Goal: Transaction & Acquisition: Download file/media

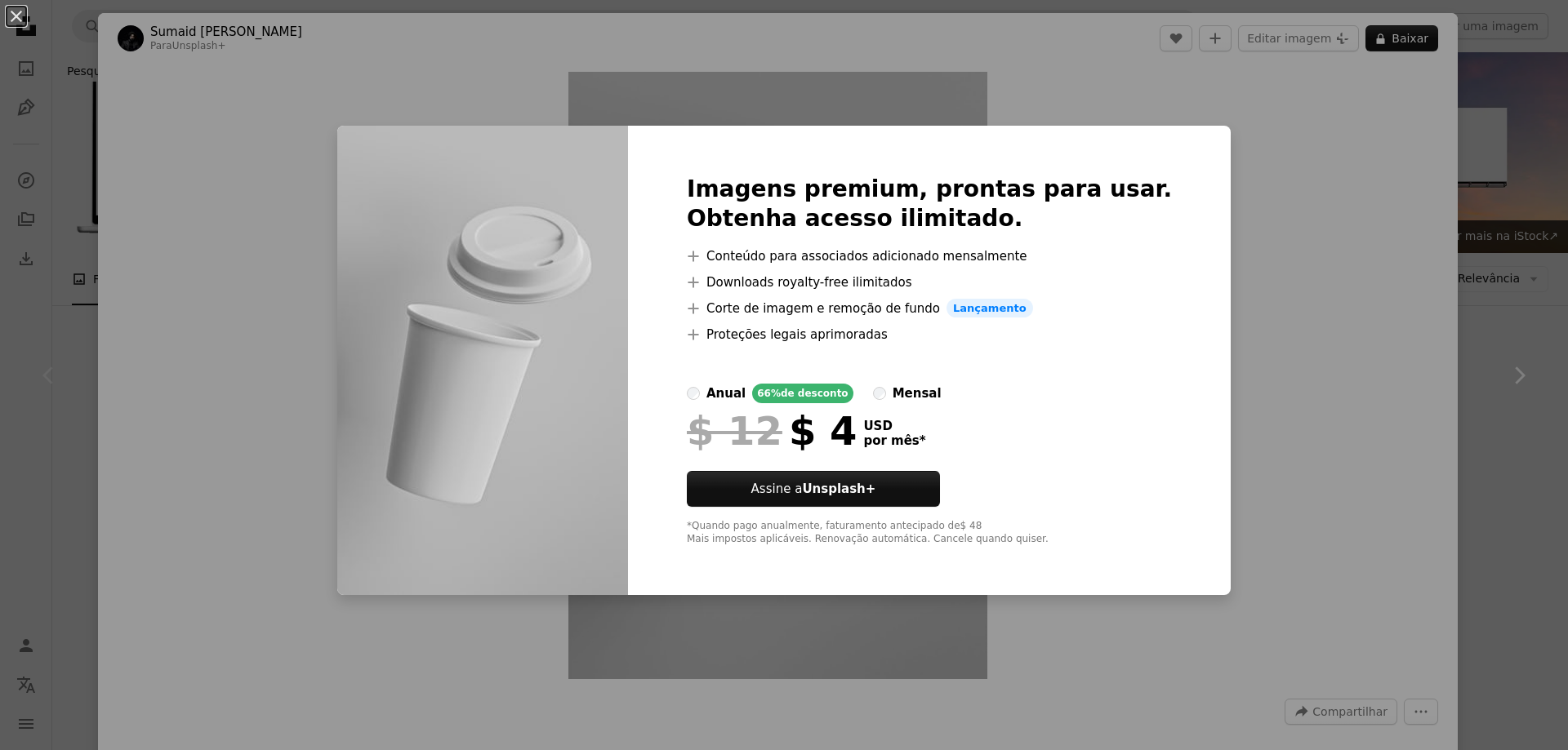
click at [1332, 141] on div "An X shape Imagens premium, prontas para usar. Obtenha acesso ilimitado. A plus…" at bounding box center [784, 375] width 1568 height 750
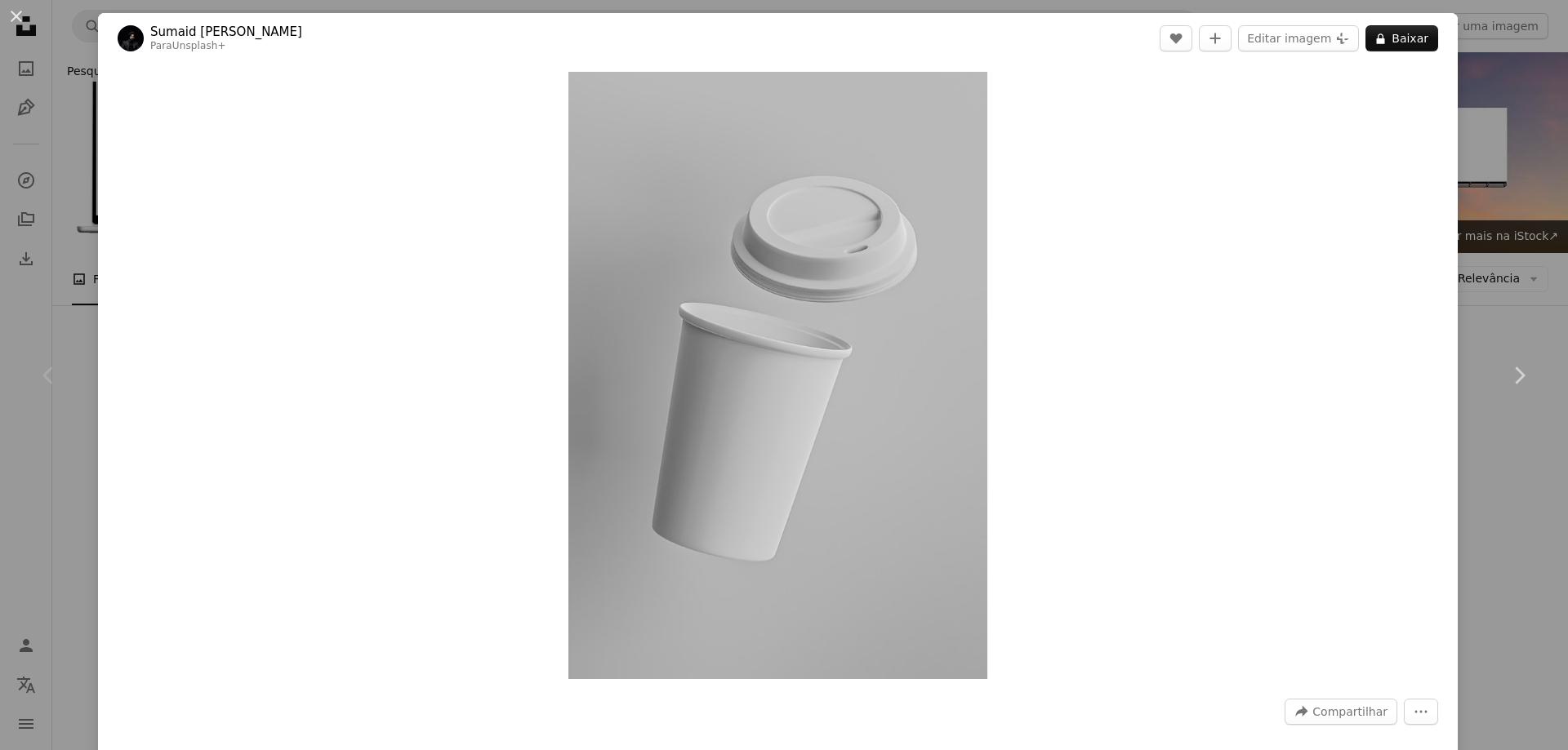
click at [1535, 186] on div "An X shape Chevron left Chevron right Sumaid pal Singh Bakshi Para Unsplash+ A …" at bounding box center [784, 375] width 1568 height 750
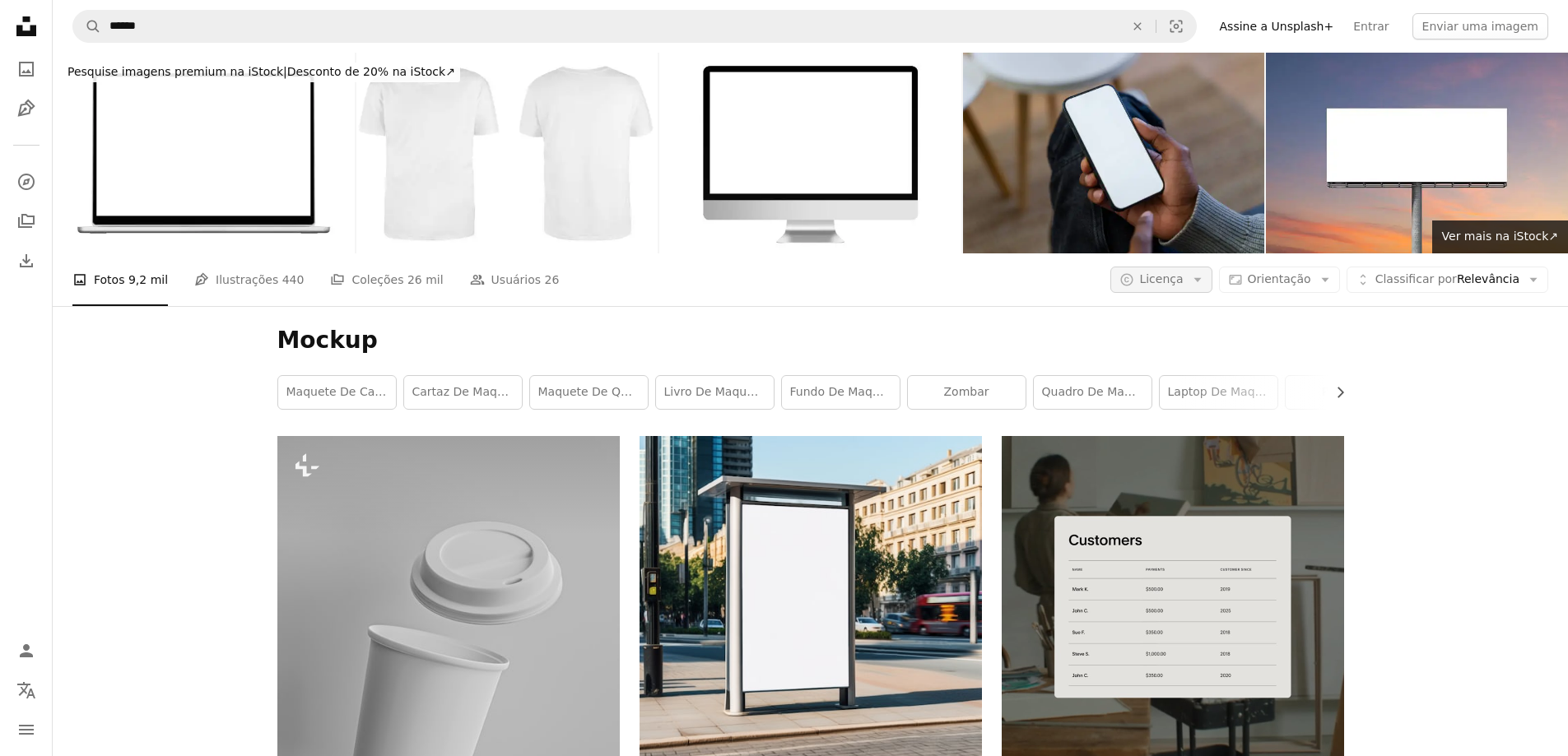
click at [1182, 272] on span "Licença" at bounding box center [1161, 278] width 44 height 13
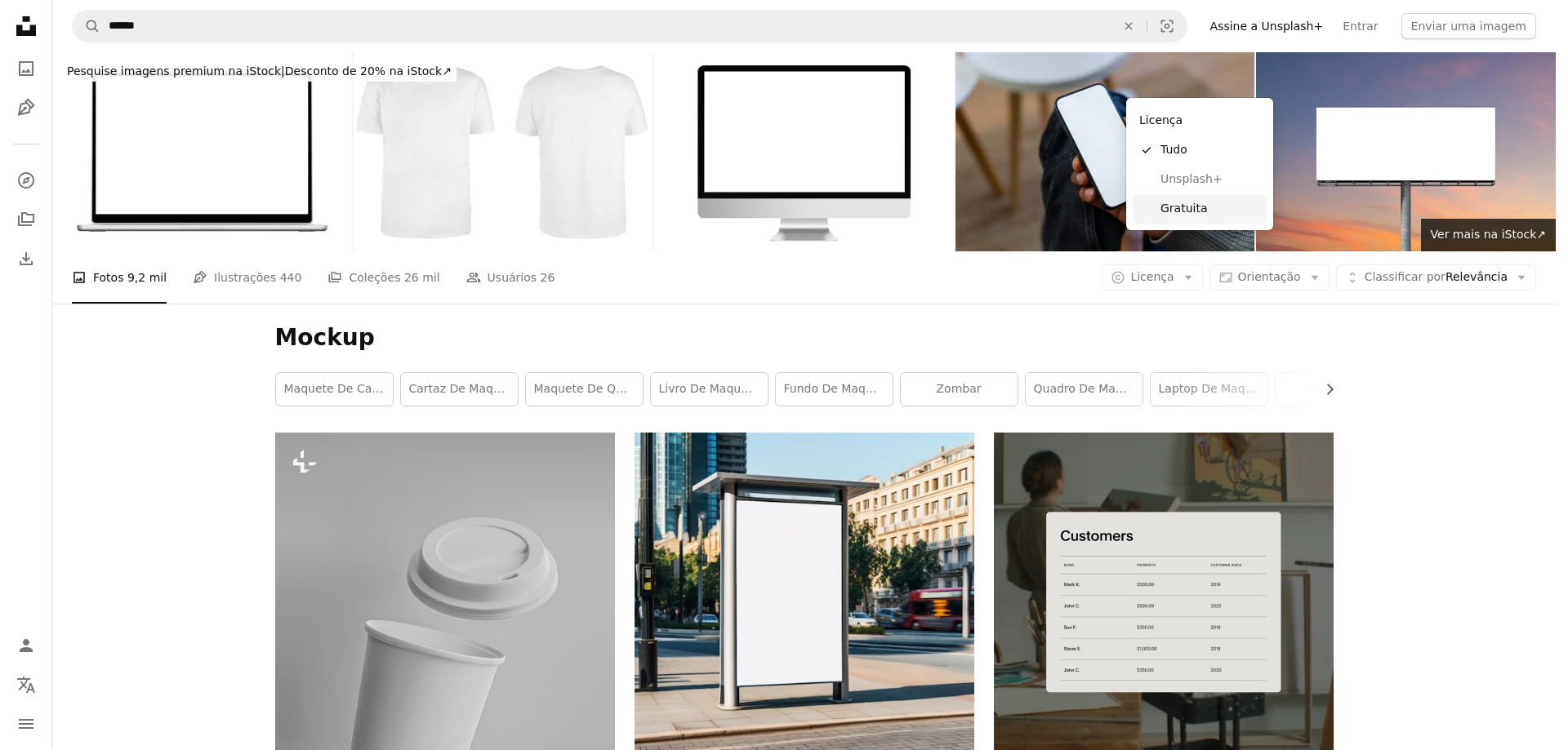
click at [1205, 210] on span "Gratuita" at bounding box center [1209, 208] width 99 height 17
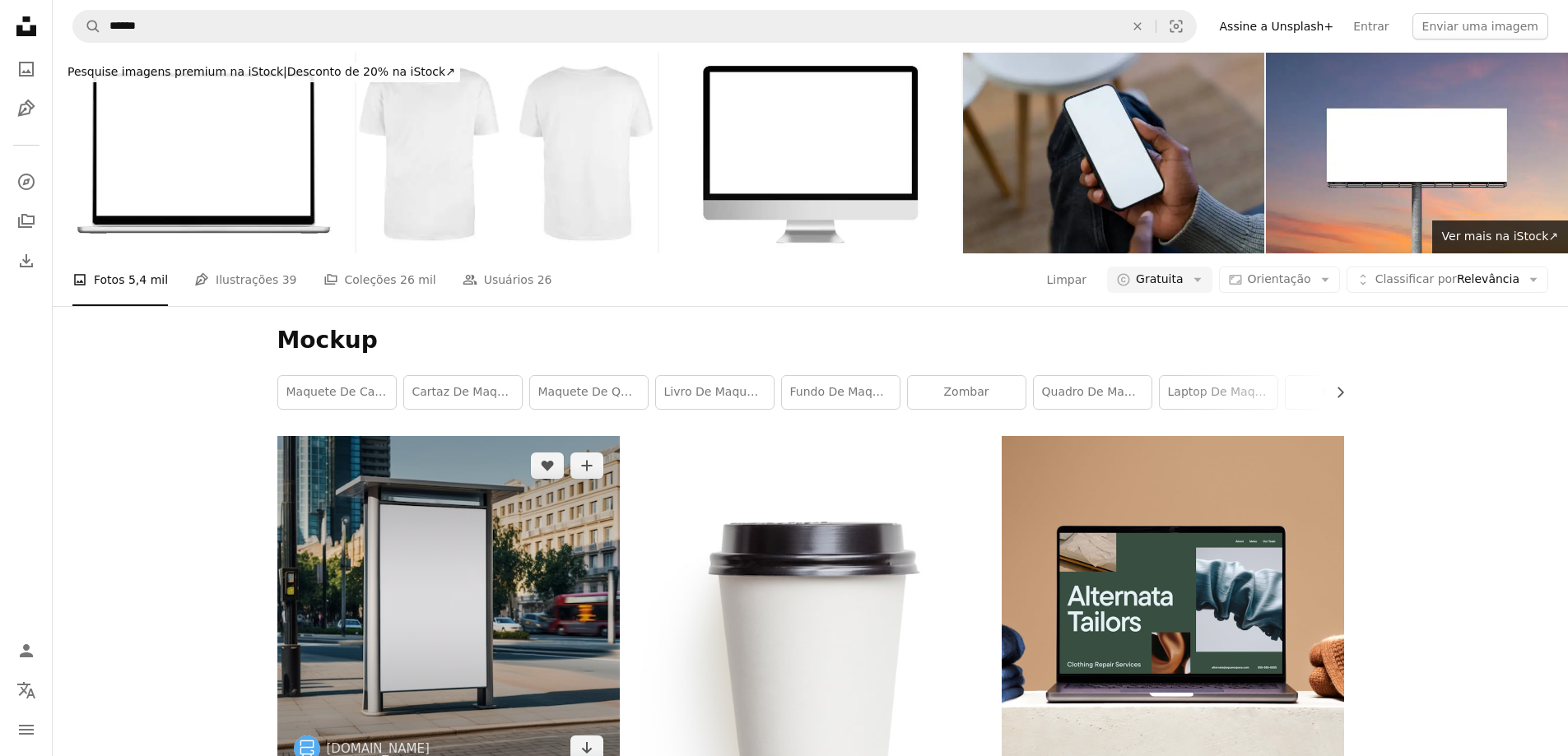
click at [463, 436] on img at bounding box center [448, 606] width 342 height 342
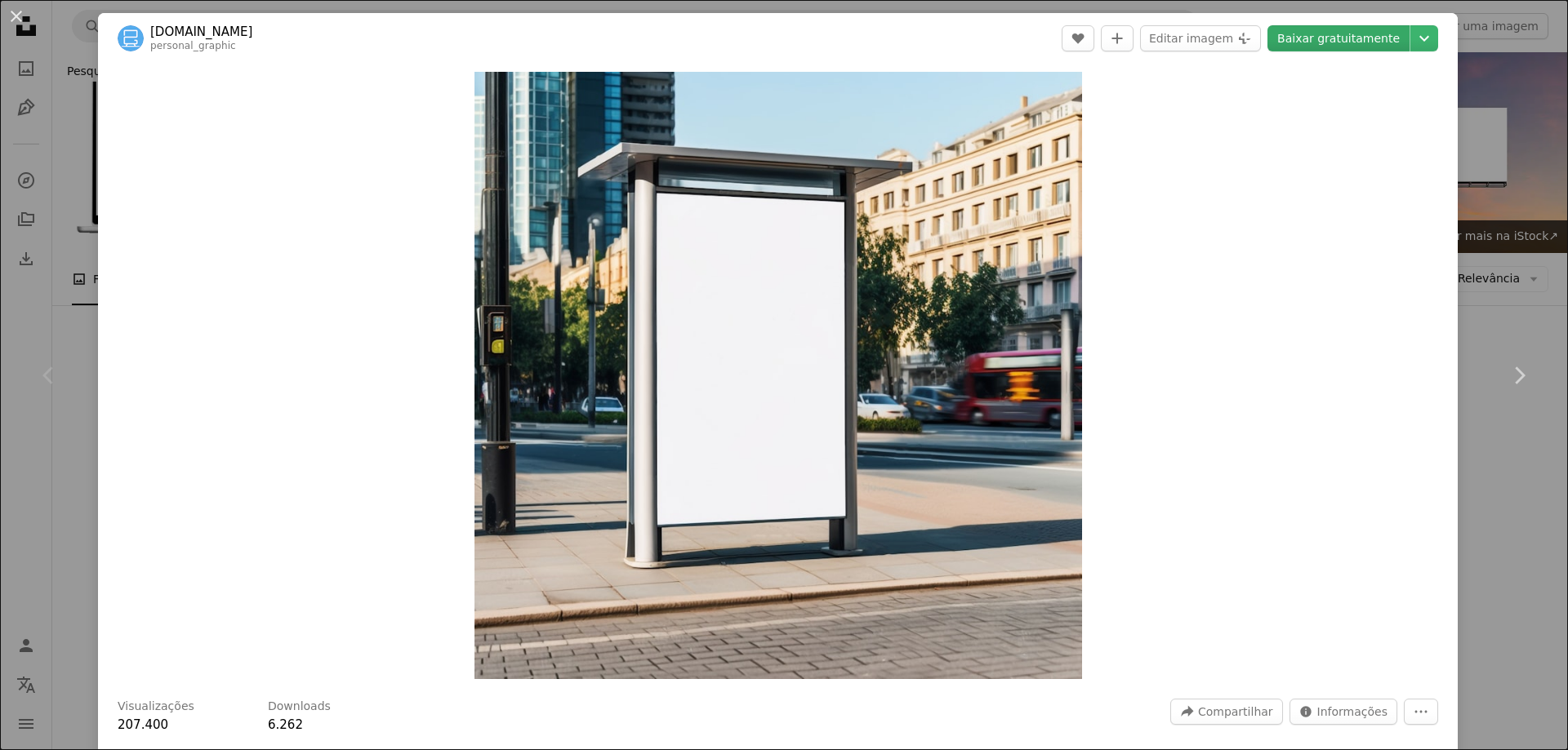
click at [1335, 42] on link "Baixar gratuitamente" at bounding box center [1338, 38] width 143 height 27
